Goal: Answer question/provide support: Share knowledge or assist other users

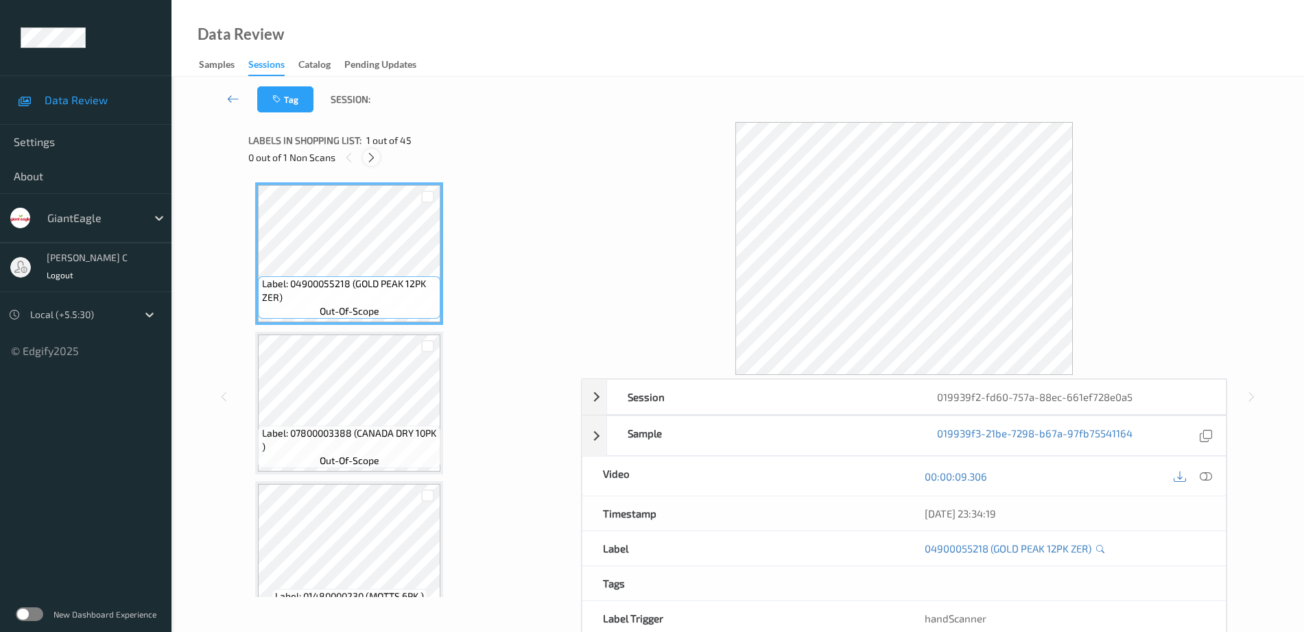
click at [372, 161] on icon at bounding box center [372, 158] width 12 height 12
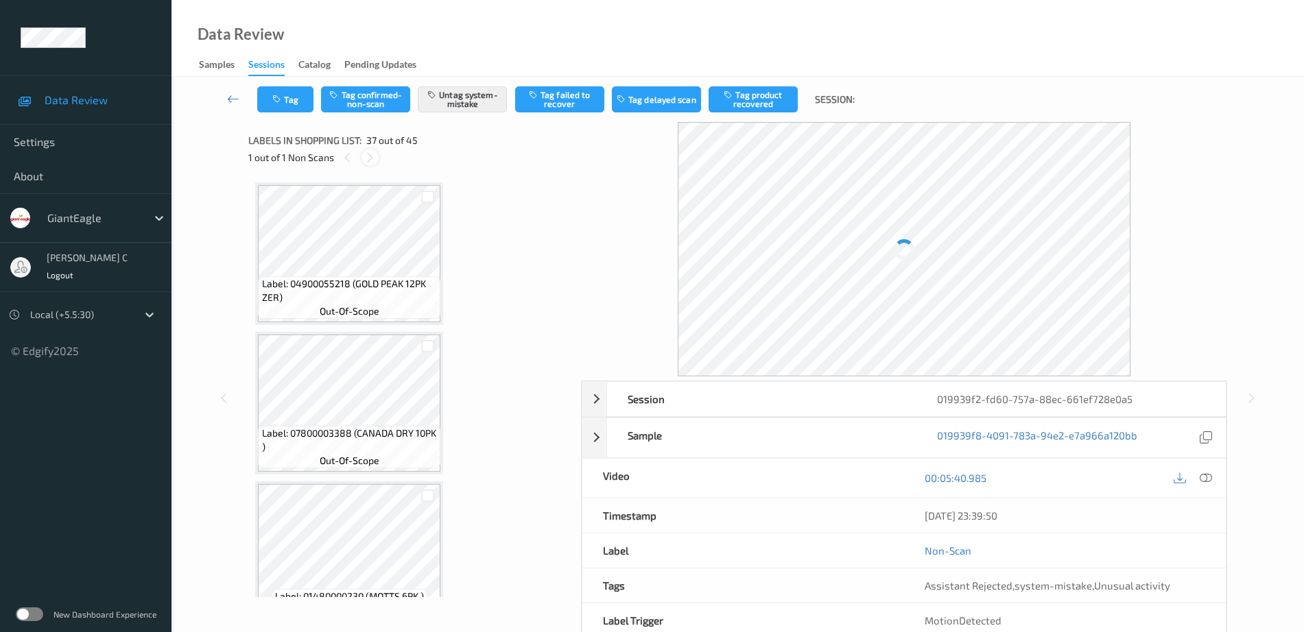
scroll to position [5241, 0]
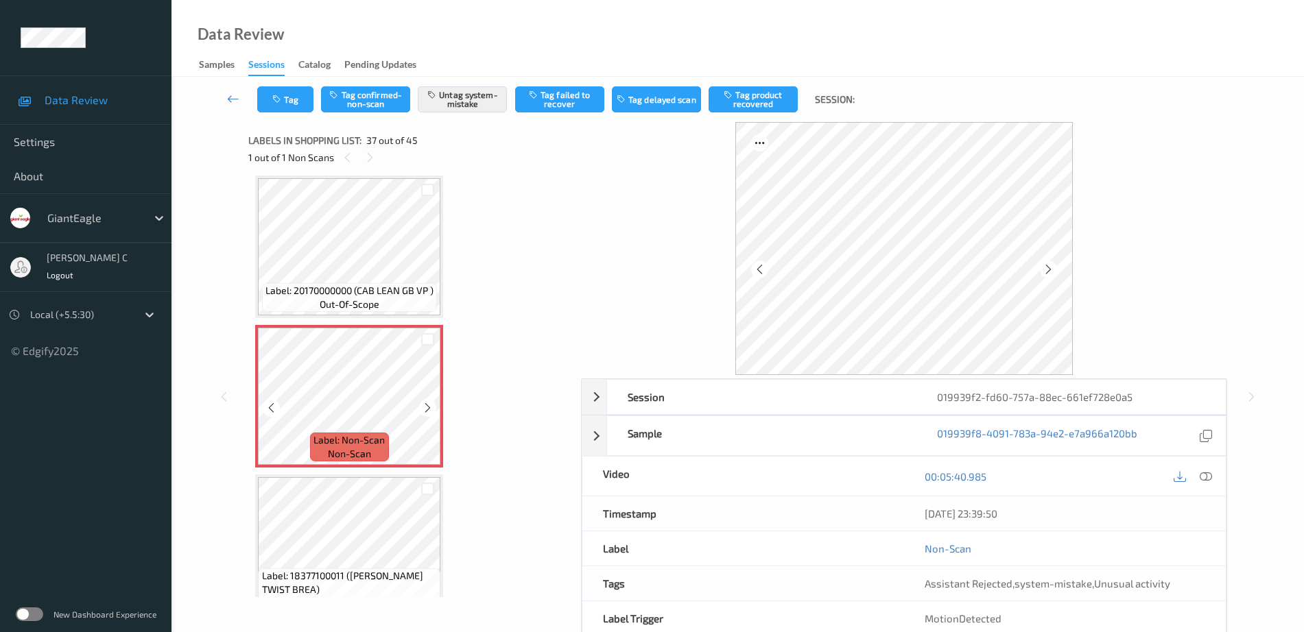
click at [361, 435] on span "Label: Non-Scan" at bounding box center [348, 441] width 71 height 14
click at [425, 406] on icon at bounding box center [428, 408] width 12 height 12
click at [426, 406] on icon at bounding box center [428, 408] width 12 height 12
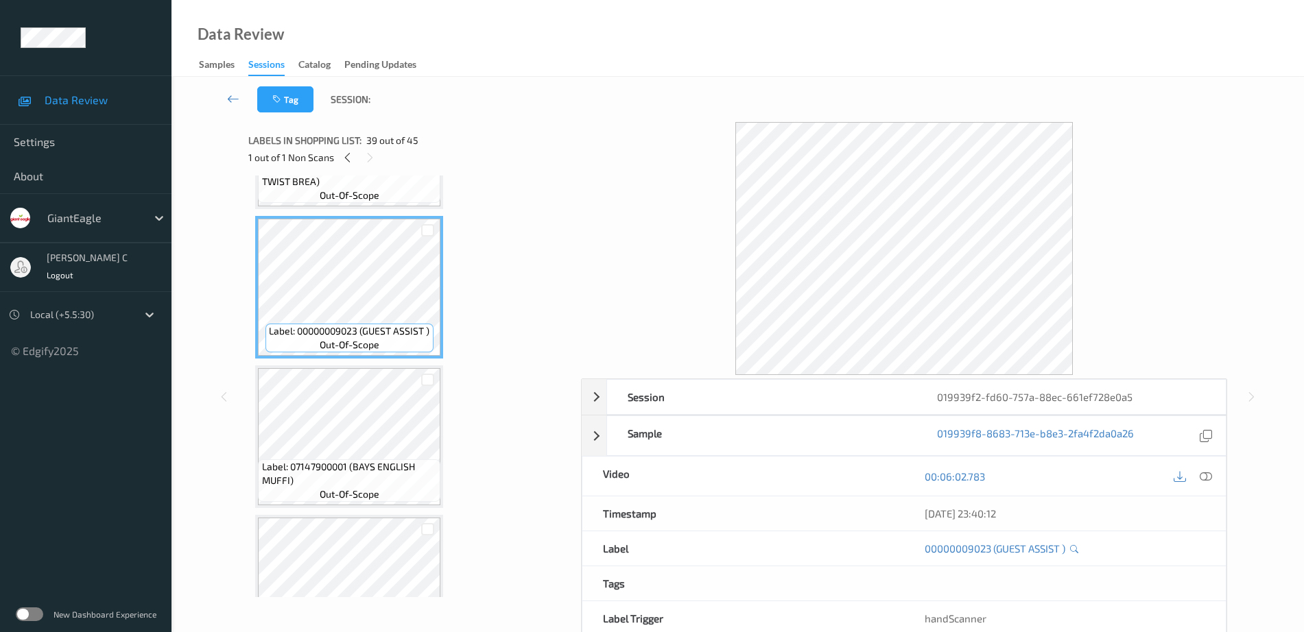
scroll to position [5669, 0]
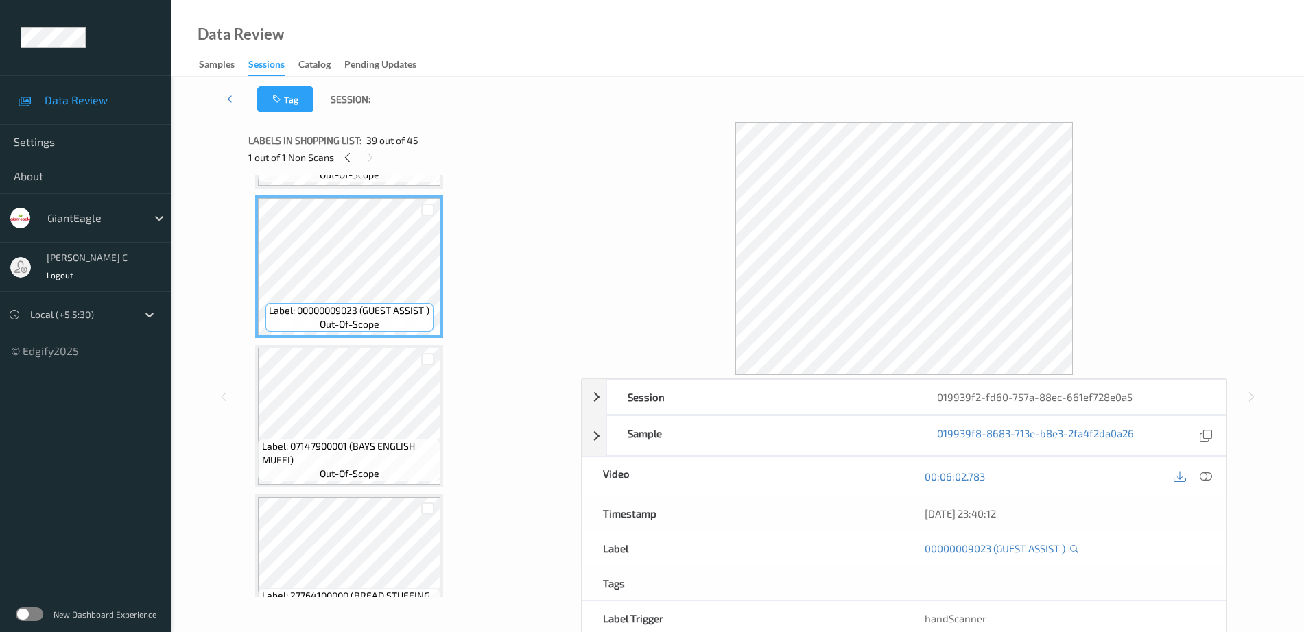
click at [383, 458] on span "Label: 07147900001 (BAYS ENGLISH MUFFI)" at bounding box center [350, 453] width 176 height 27
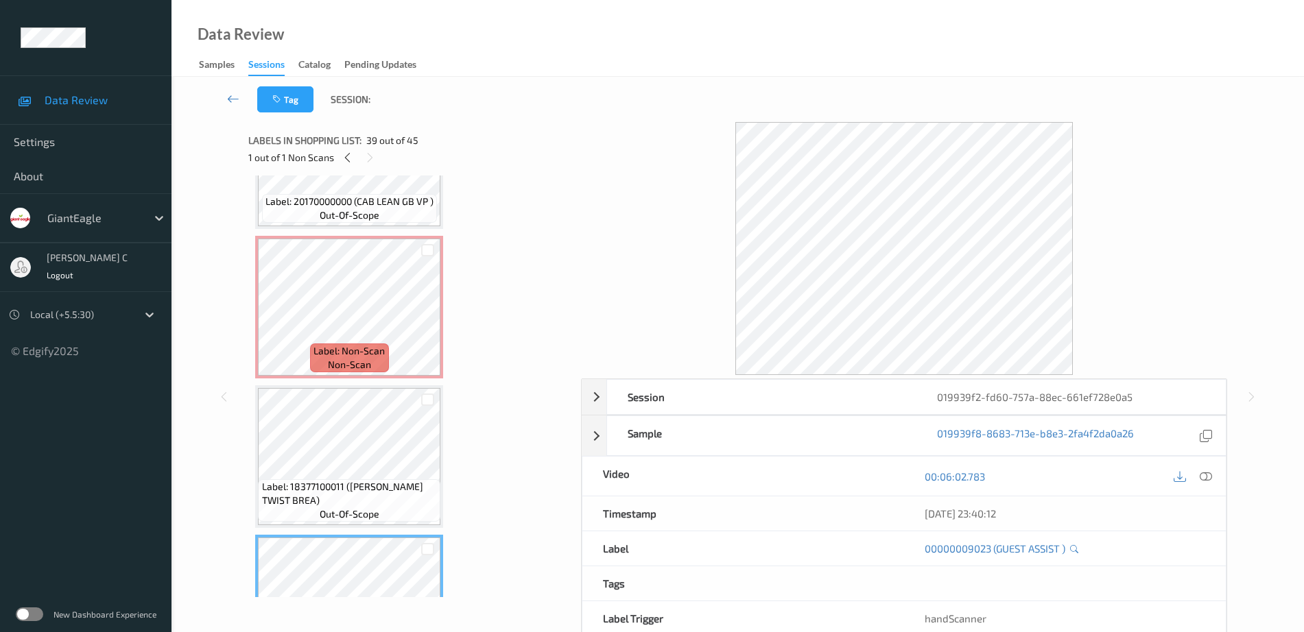
scroll to position [5326, 0]
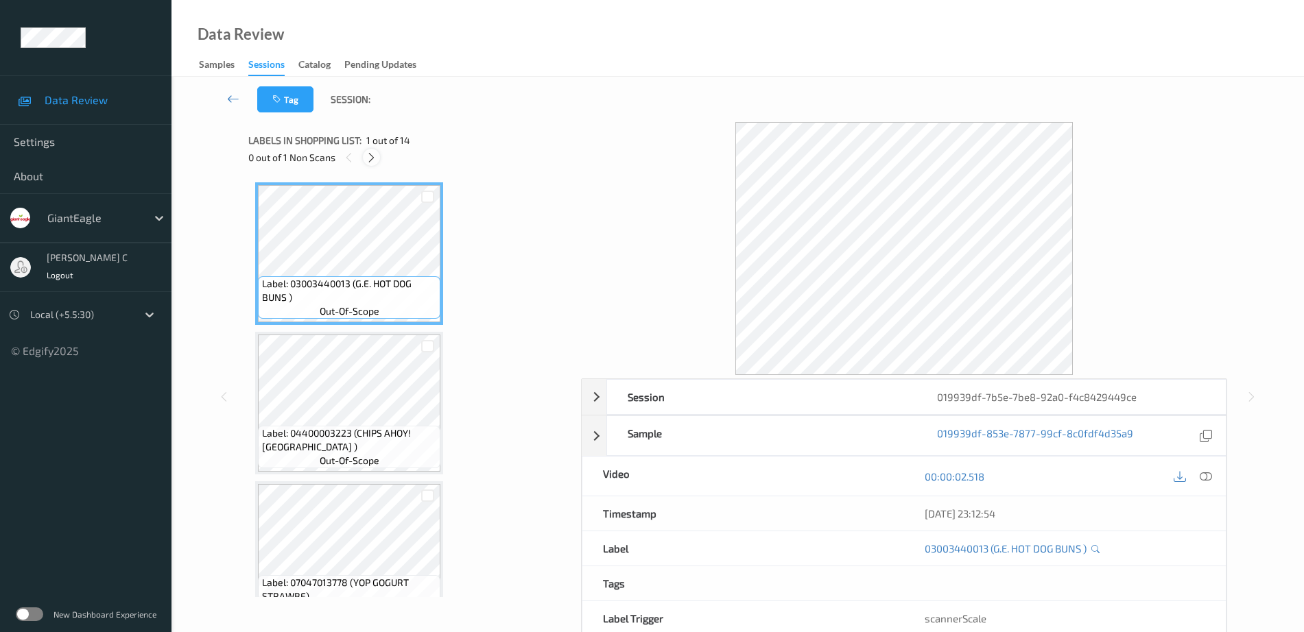
click at [369, 157] on icon at bounding box center [372, 158] width 12 height 12
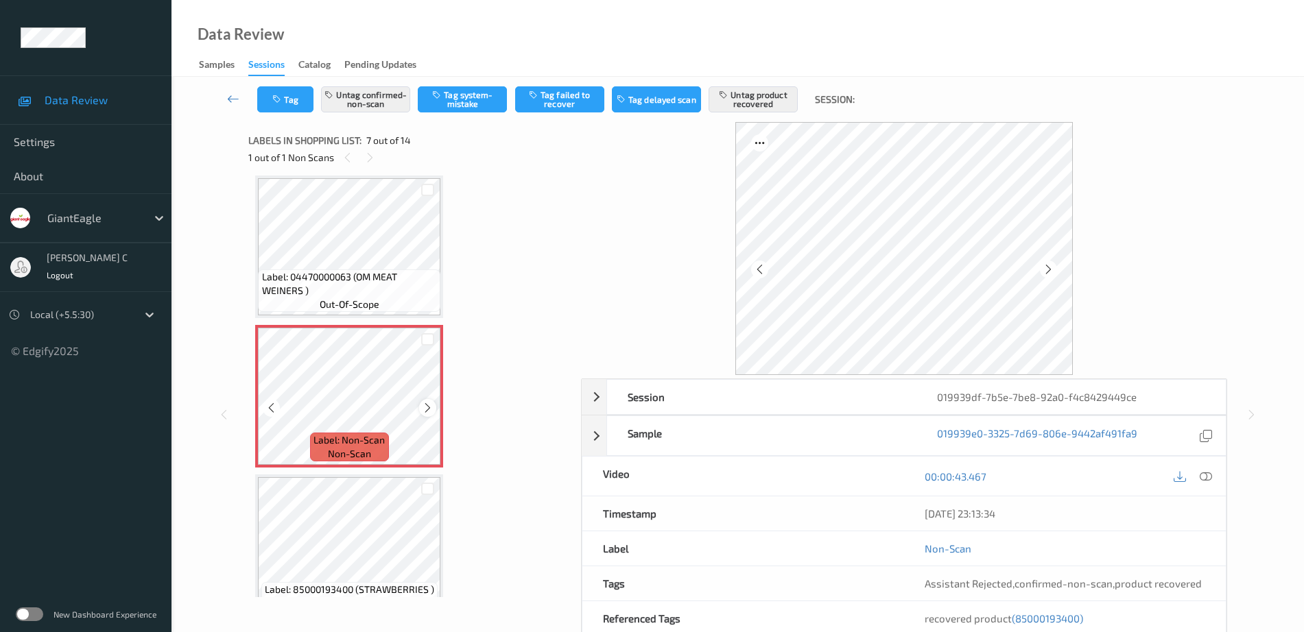
click at [434, 407] on div at bounding box center [427, 407] width 17 height 17
click at [433, 407] on icon at bounding box center [428, 408] width 12 height 12
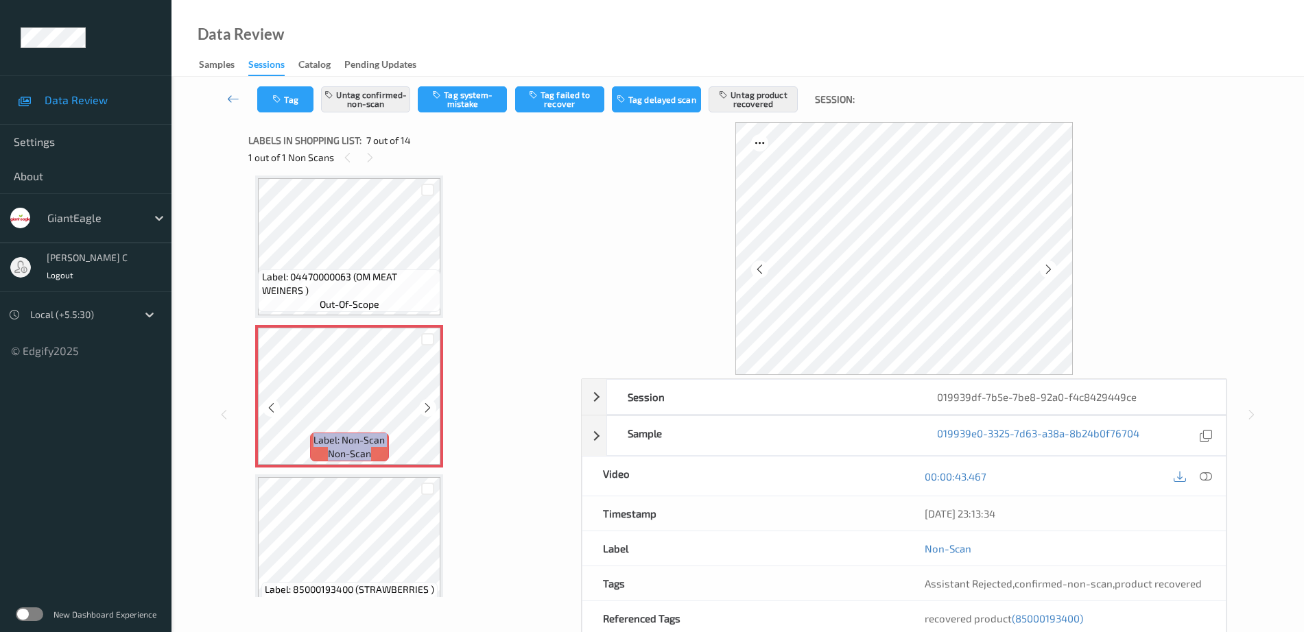
click at [433, 407] on icon at bounding box center [428, 408] width 12 height 12
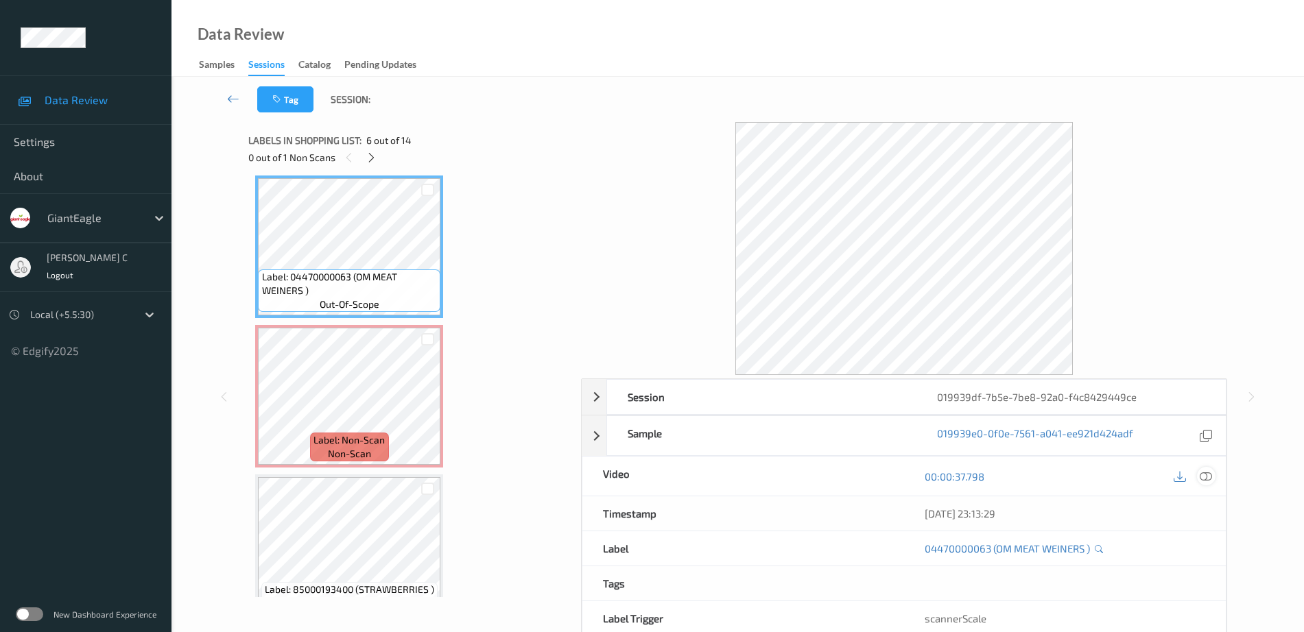
click at [1213, 473] on div at bounding box center [1206, 476] width 19 height 19
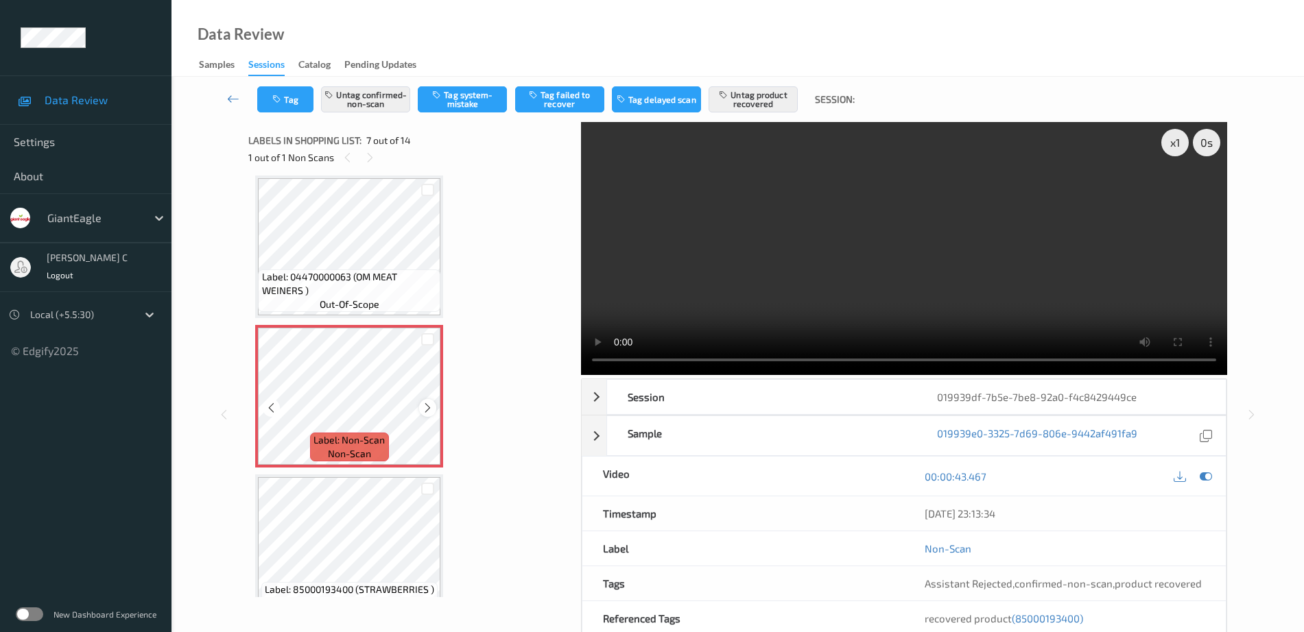
click at [427, 404] on icon at bounding box center [428, 408] width 12 height 12
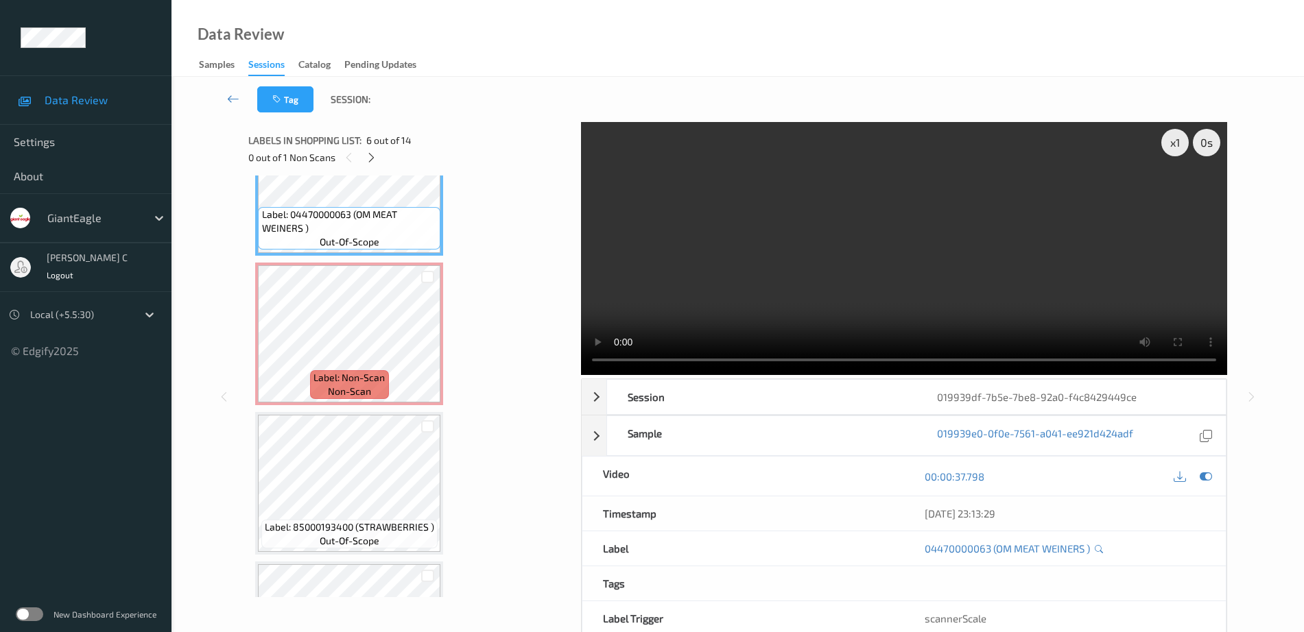
scroll to position [840, 0]
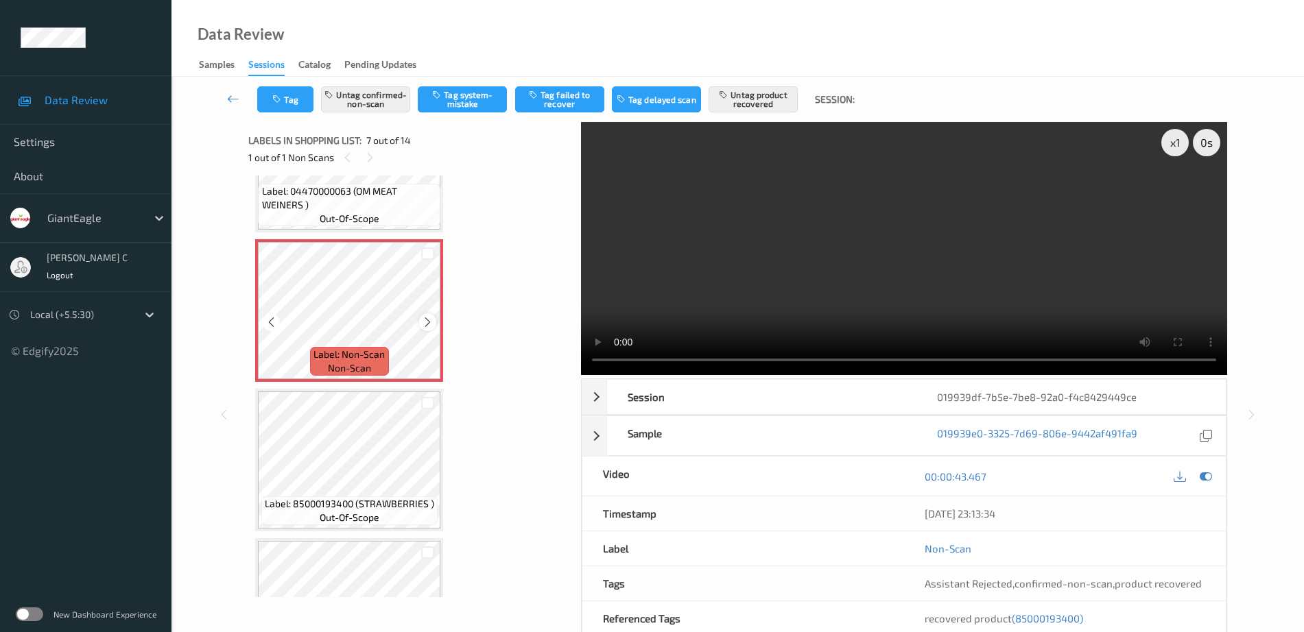
click at [423, 318] on icon at bounding box center [428, 322] width 12 height 12
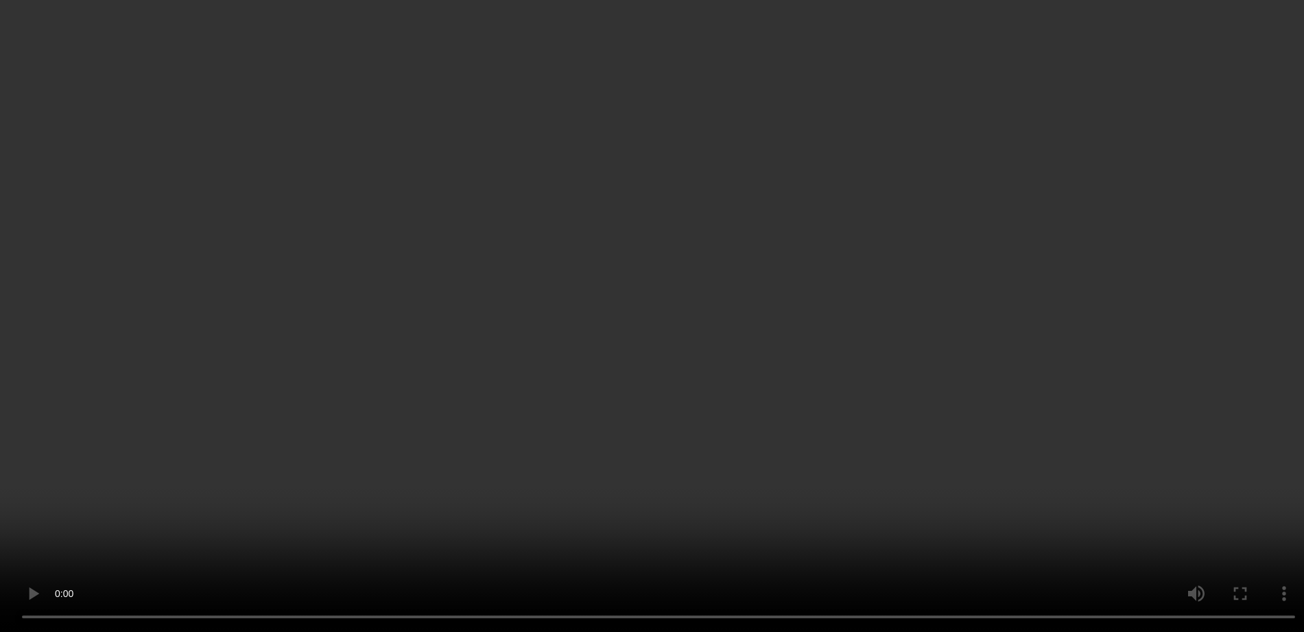
scroll to position [669, 0]
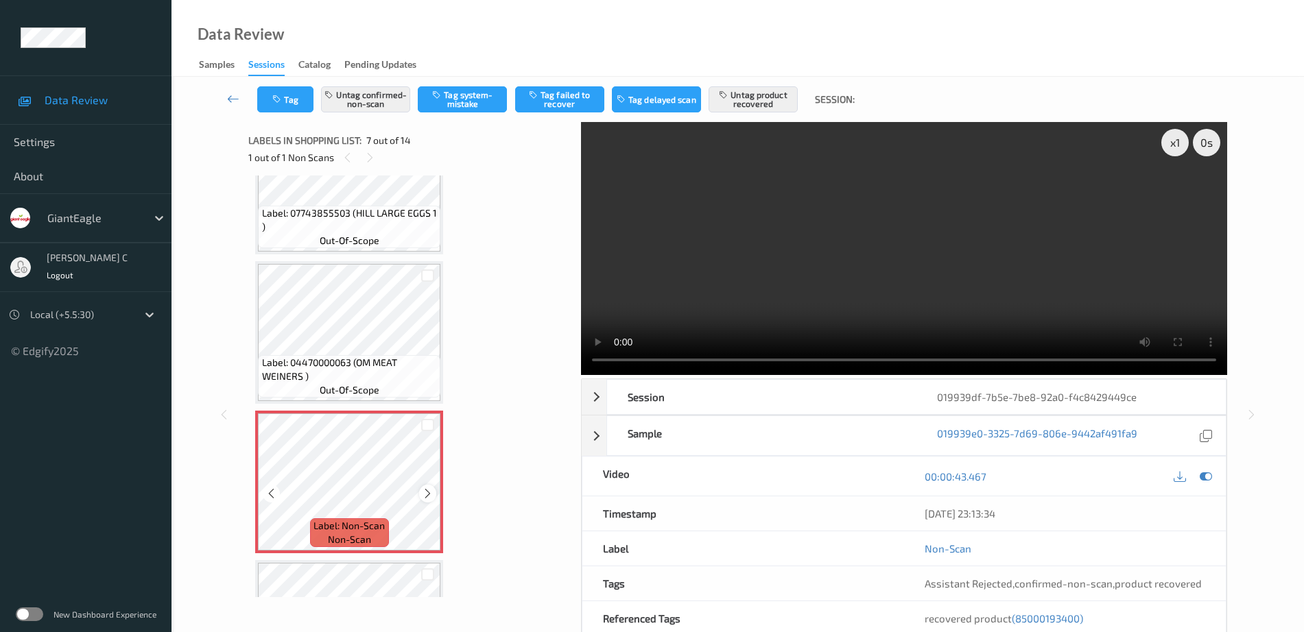
click at [434, 495] on div at bounding box center [427, 493] width 17 height 17
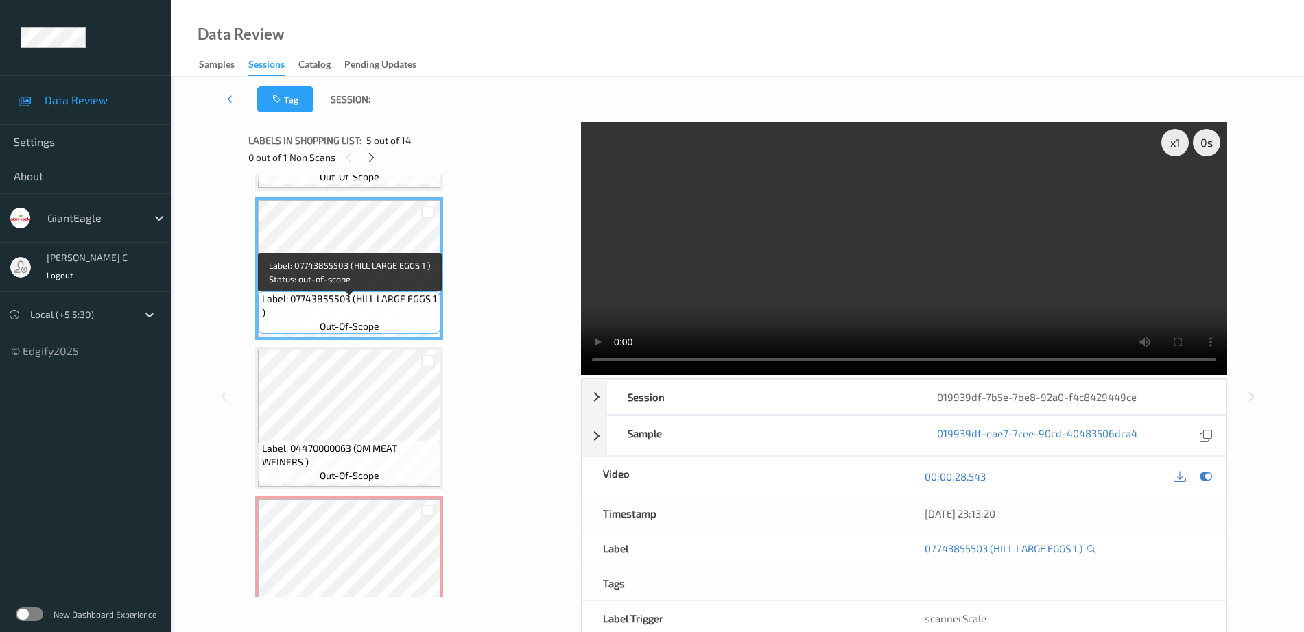
click at [346, 442] on span "Label: 04470000063 (OM MEAT WEINERS )" at bounding box center [350, 455] width 176 height 27
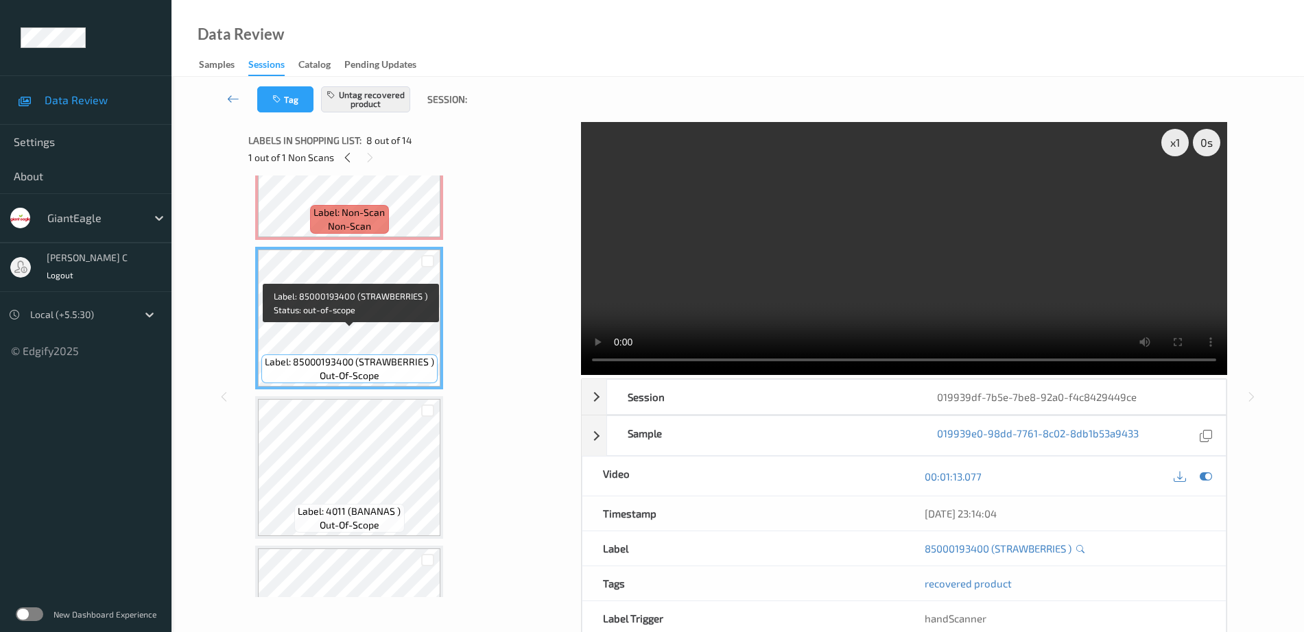
scroll to position [1012, 0]
